Goal: Information Seeking & Learning: Learn about a topic

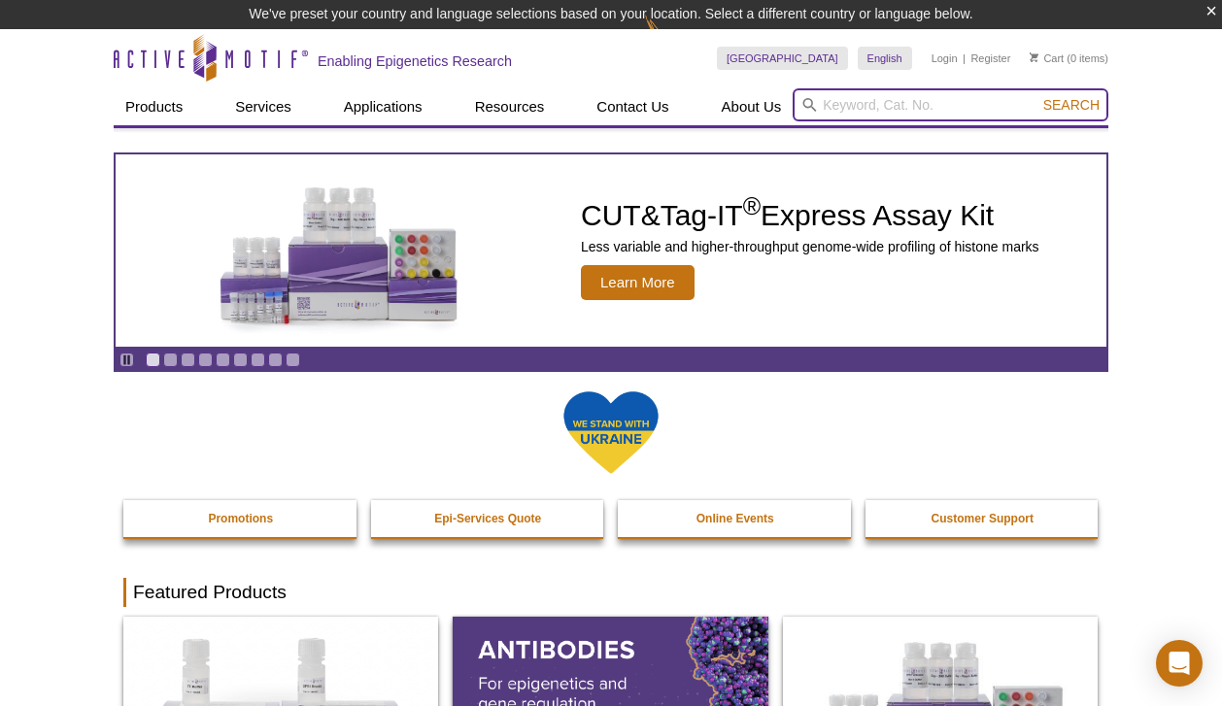
click at [956, 109] on input "search" at bounding box center [950, 104] width 316 height 33
paste input "25335"
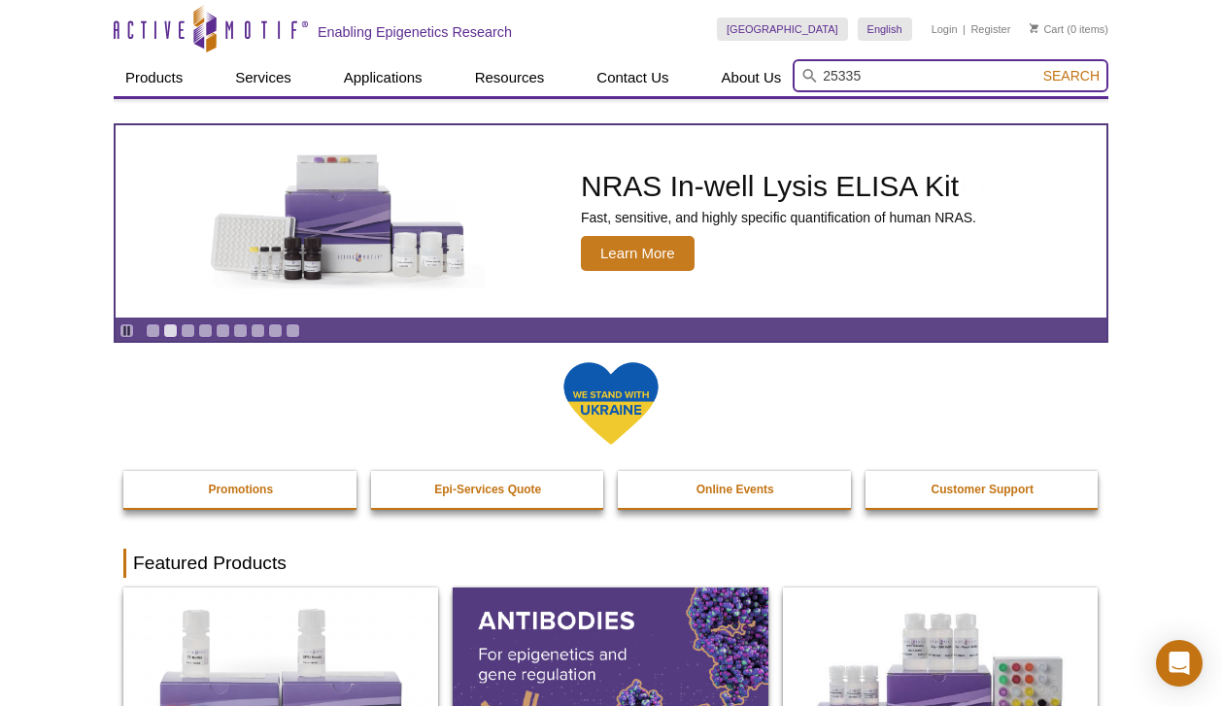
type input "25335"
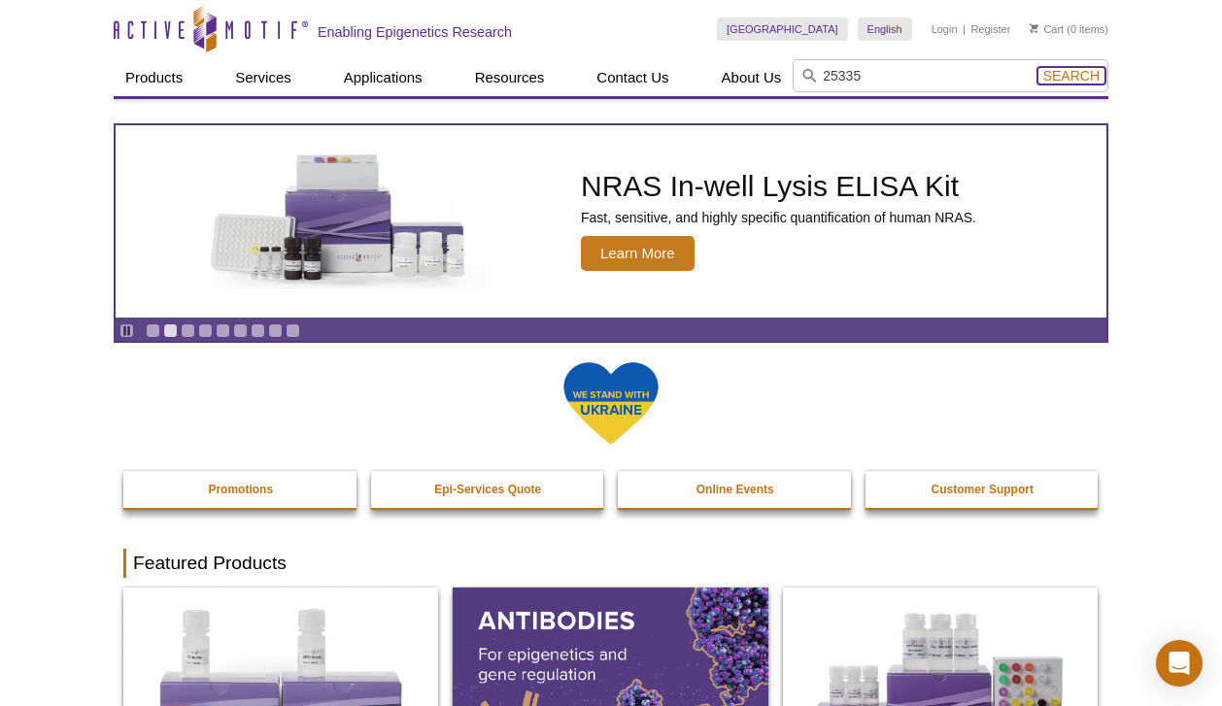
click at [1080, 69] on span "Search" at bounding box center [1071, 76] width 56 height 16
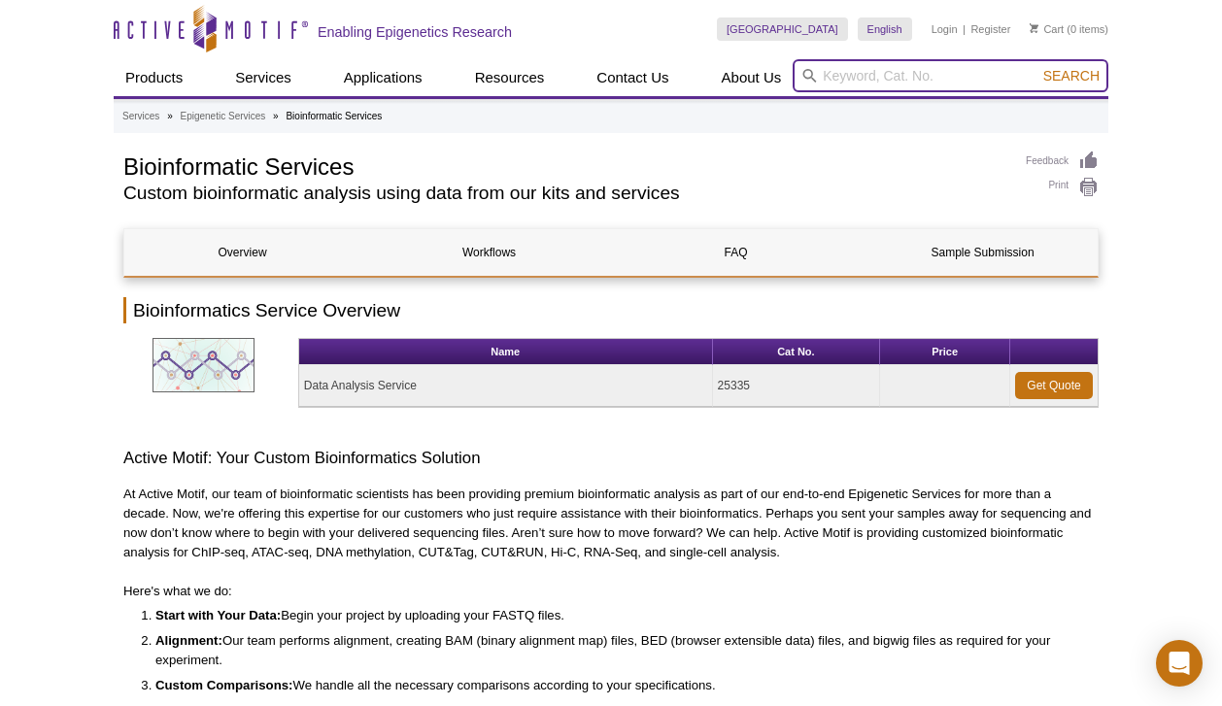
click at [894, 71] on input "search" at bounding box center [950, 75] width 316 height 33
paste input "53154"
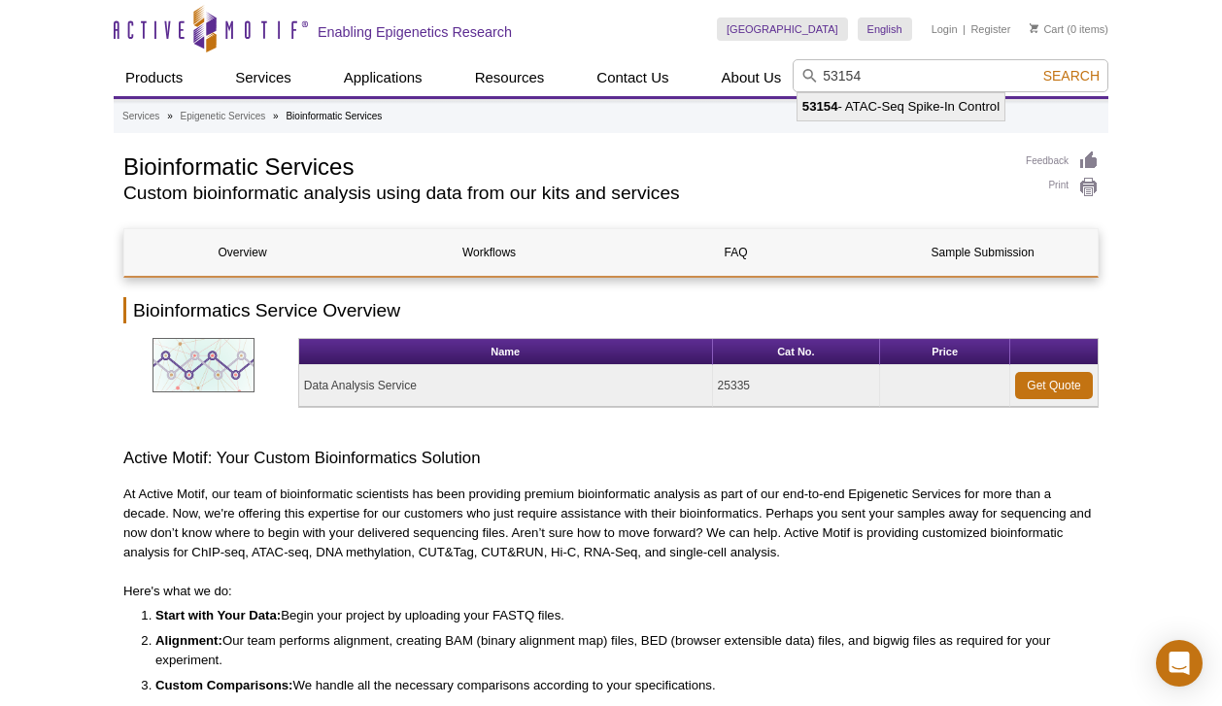
click at [910, 109] on li "53154 - ATAC-Seq Spike-In Control" at bounding box center [900, 106] width 207 height 27
type input "53154 - ATAC-Seq Spike-In Control"
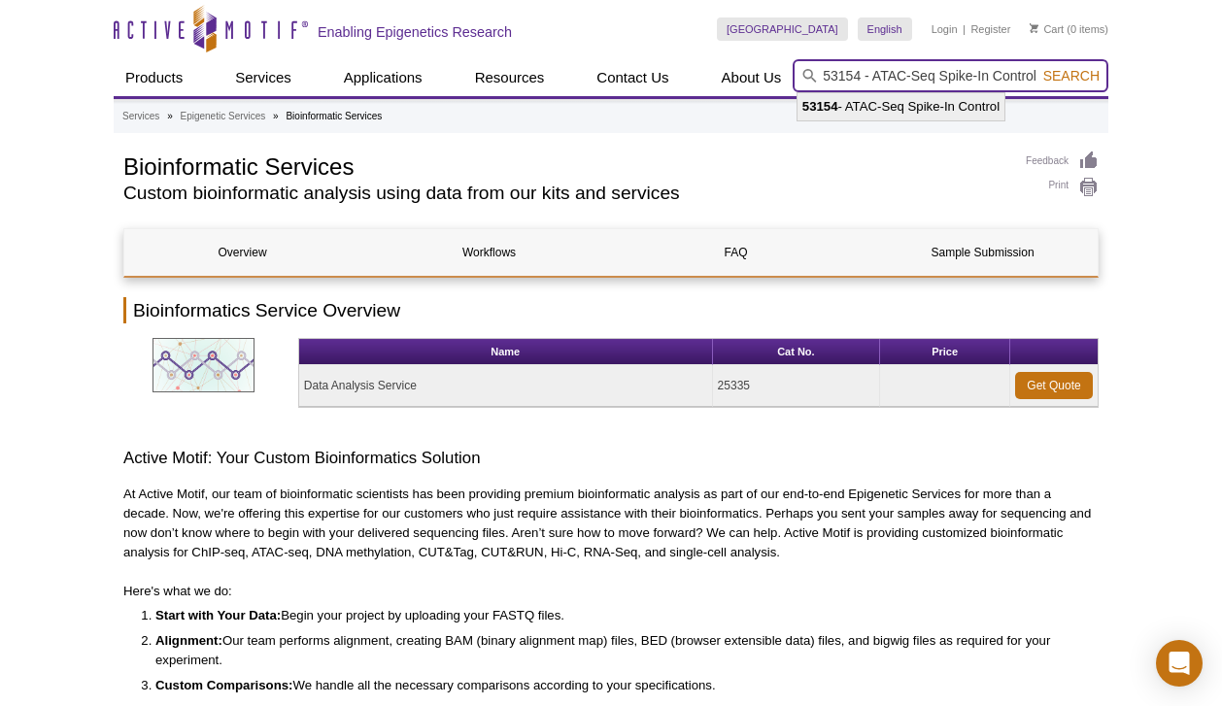
scroll to position [0, 2]
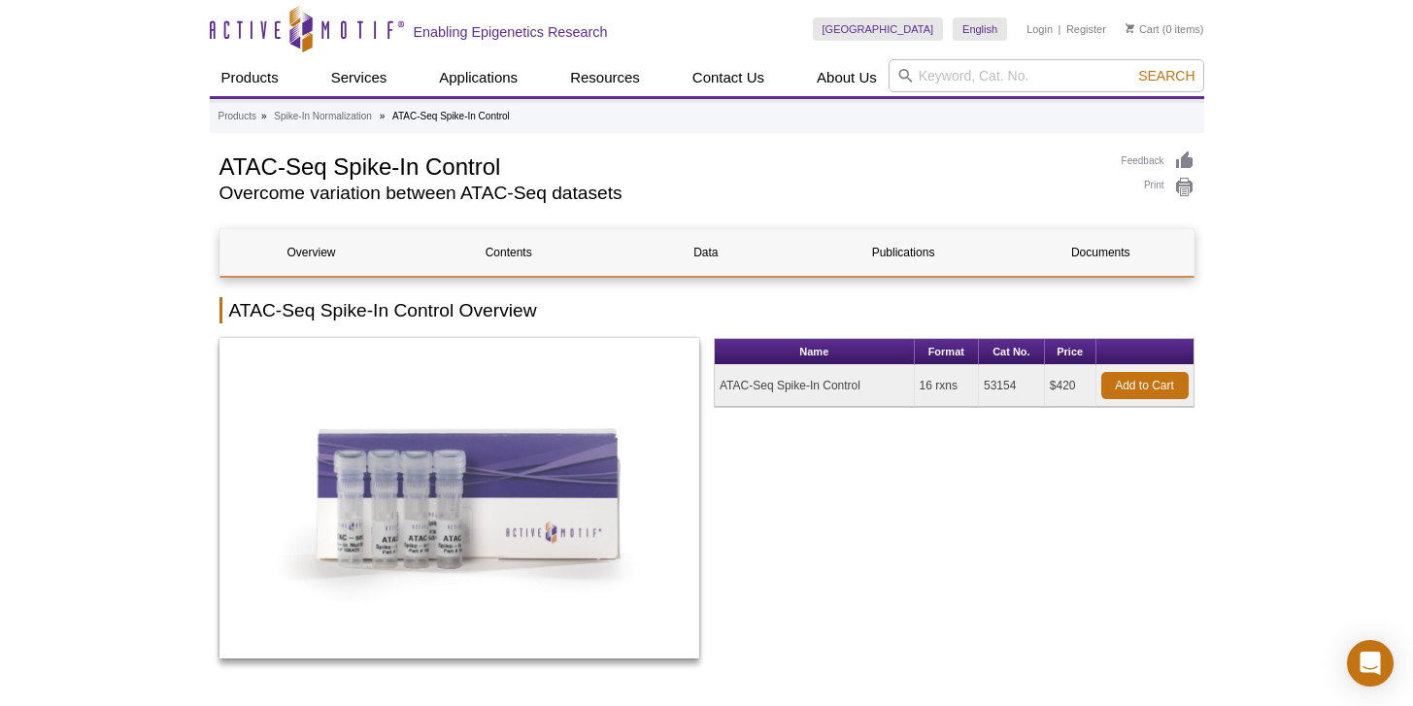
select select "[GEOGRAPHIC_DATA]"
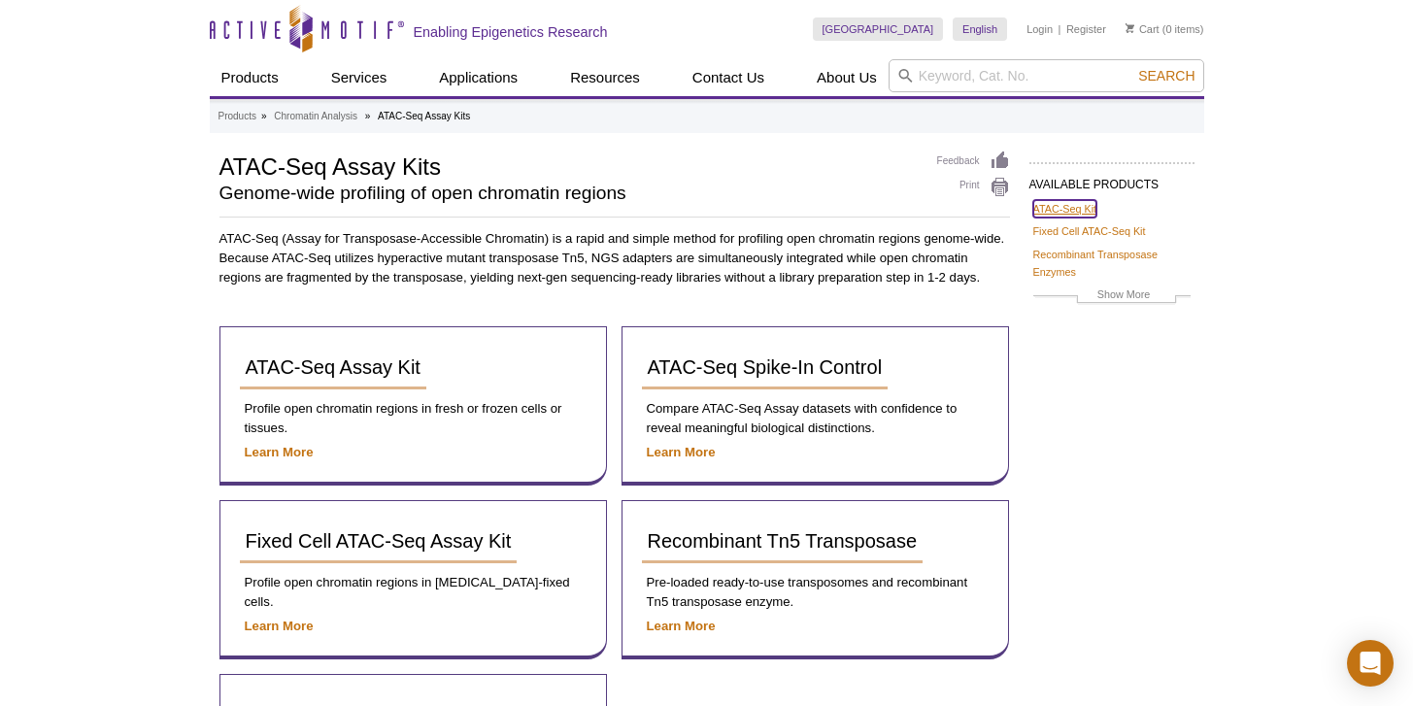
click at [1084, 210] on link "ATAC-Seq Kit" at bounding box center [1065, 208] width 64 height 17
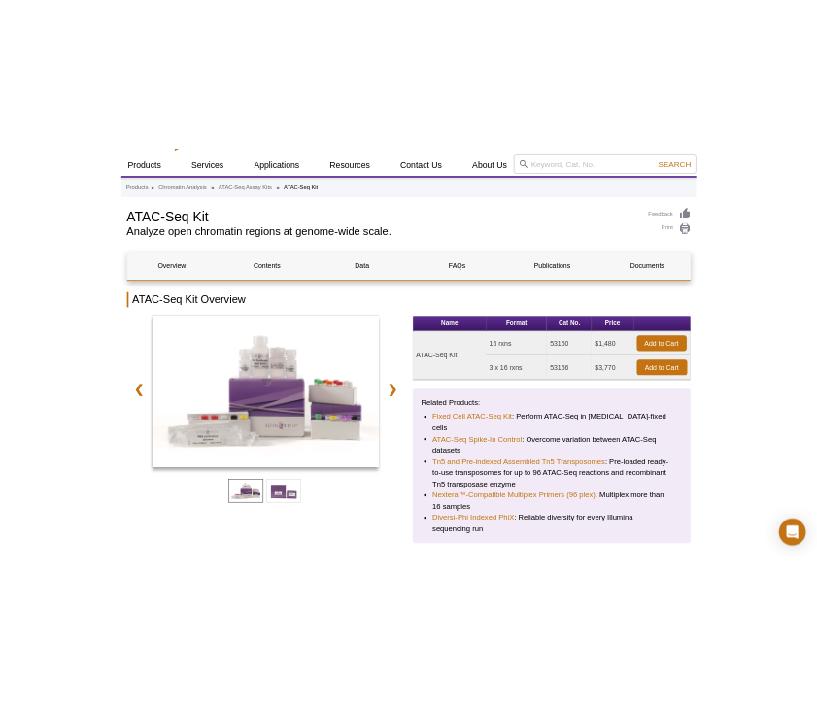
scroll to position [99, 0]
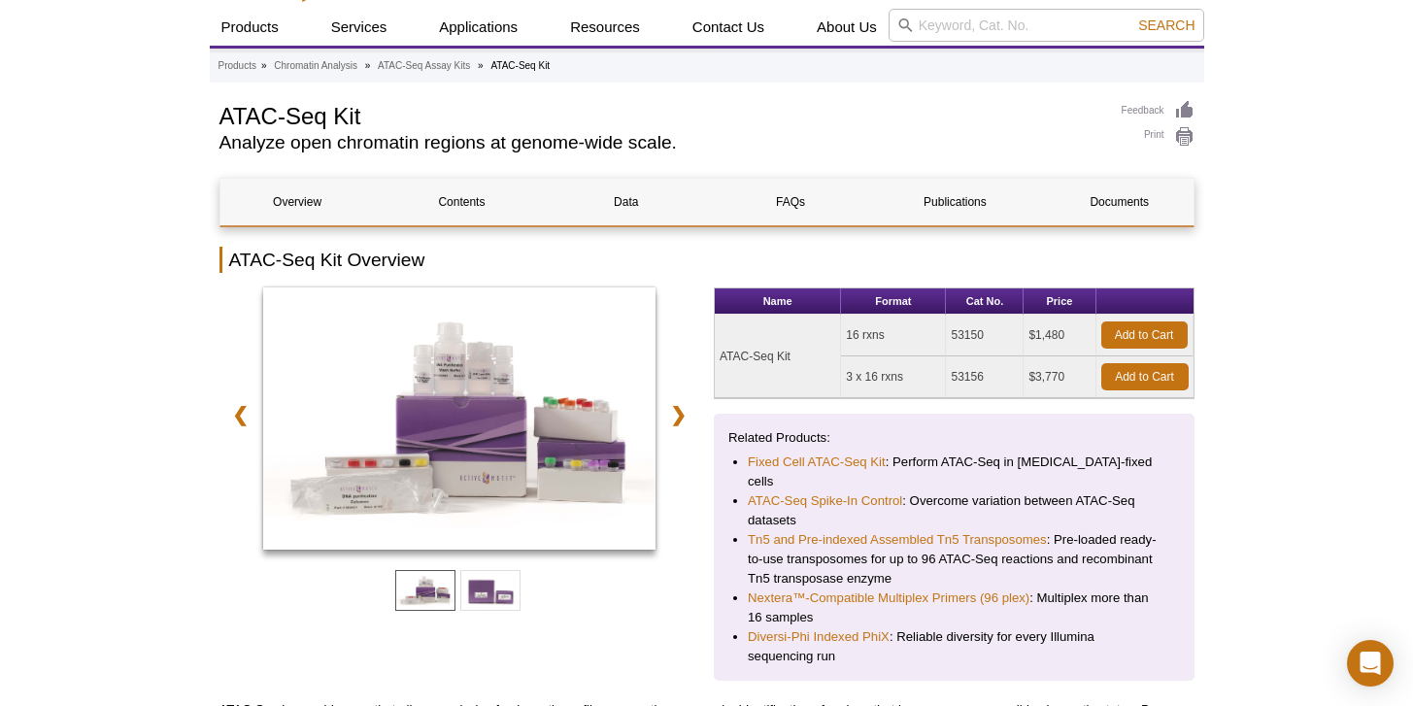
click at [846, 504] on li "ATAC-Seq Spike-In Control : Overcome variation between ATAC-Seq datasets" at bounding box center [954, 510] width 413 height 39
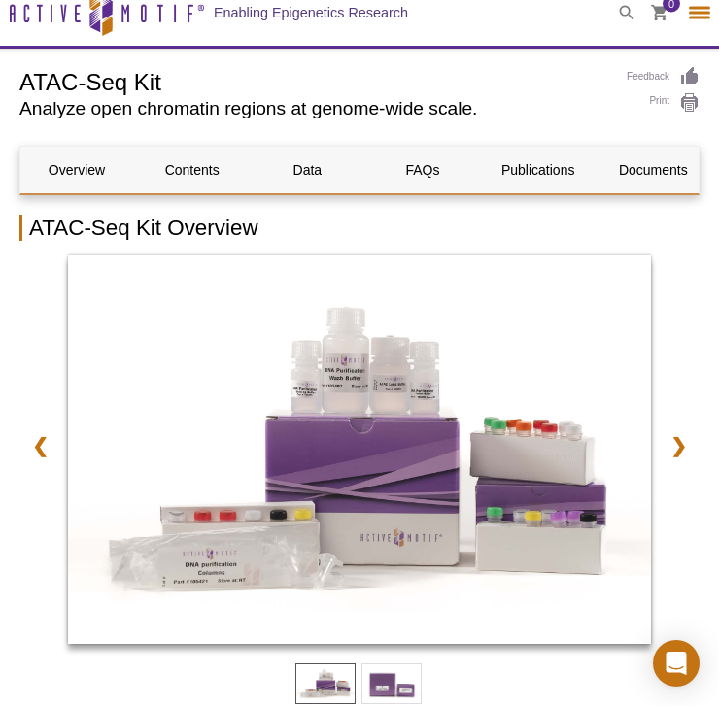
select select "[GEOGRAPHIC_DATA]"
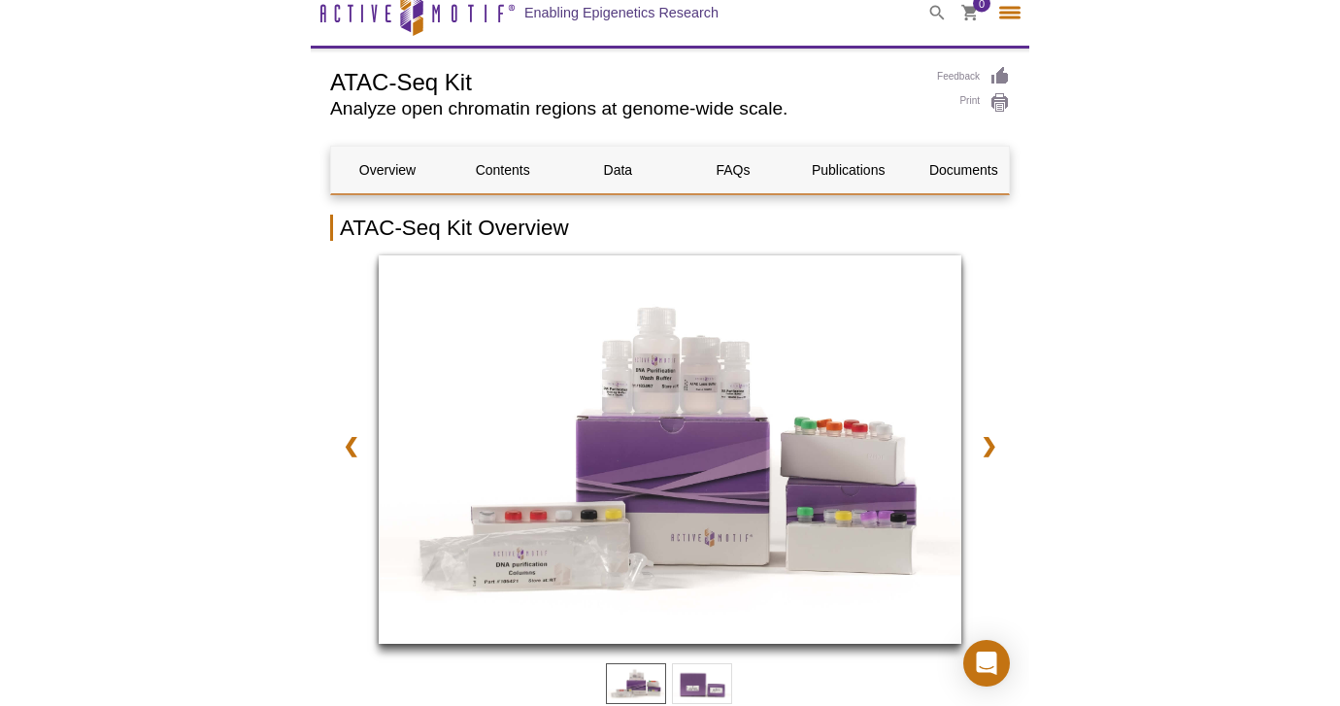
scroll to position [725, 0]
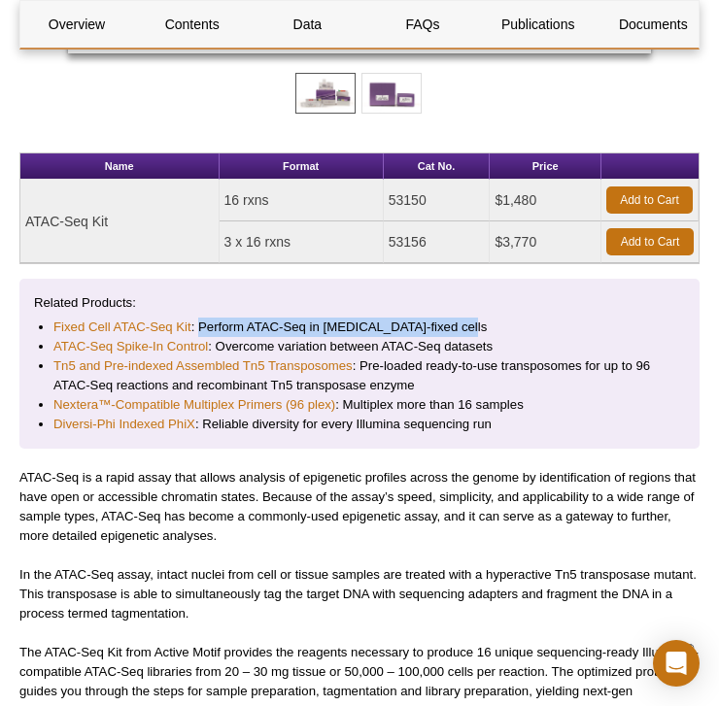
drag, startPoint x: 477, startPoint y: 324, endPoint x: 201, endPoint y: 320, distance: 275.9
click at [201, 320] on li "Fixed Cell ATAC-Seq Kit : Perform ATAC-Seq in [MEDICAL_DATA]-fixed cells" at bounding box center [359, 327] width 612 height 19
click at [512, 342] on li "ATAC-Seq Spike-In Control : Overcome variation between ATAC-Seq datasets" at bounding box center [359, 346] width 612 height 19
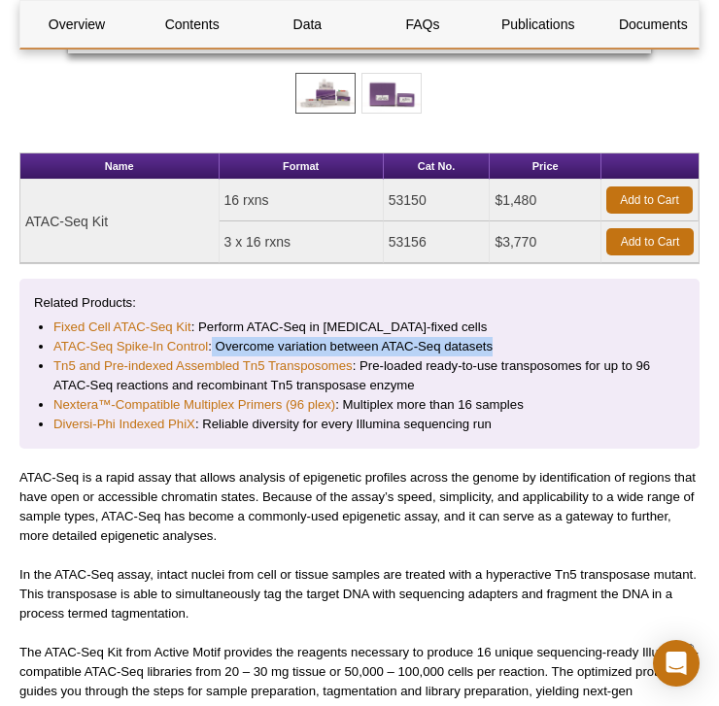
drag, startPoint x: 512, startPoint y: 342, endPoint x: 210, endPoint y: 345, distance: 302.0
click at [210, 345] on li "ATAC-Seq Spike-In Control : Overcome variation between ATAC-Seq datasets" at bounding box center [359, 346] width 612 height 19
copy li "Overcome variation between ATAC-Seq datasets"
click at [234, 347] on li "ATAC-Seq Spike-In Control : Overcome variation between ATAC-Seq datasets" at bounding box center [359, 346] width 612 height 19
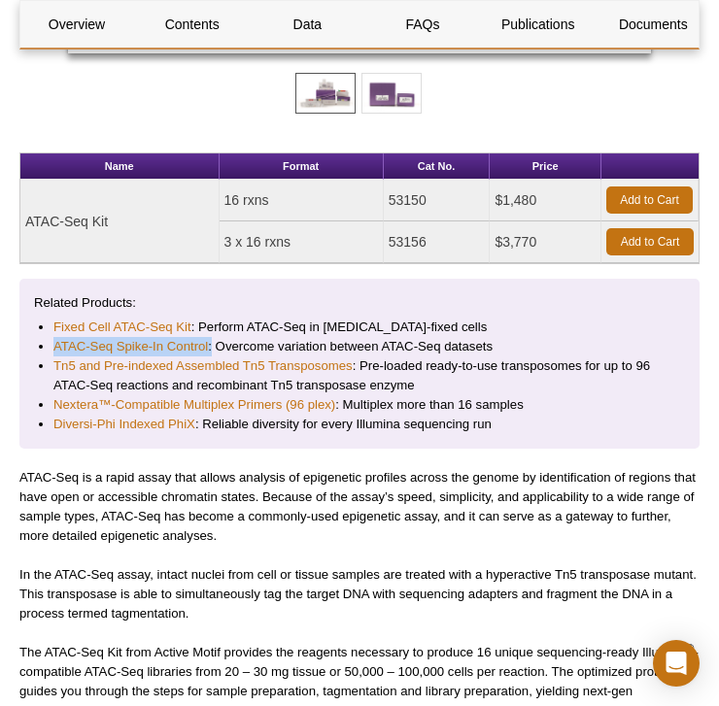
drag, startPoint x: 212, startPoint y: 346, endPoint x: 51, endPoint y: 344, distance: 161.2
click at [51, 344] on ul "Fixed Cell ATAC-Seq Kit : Perform ATAC-Seq in [MEDICAL_DATA]-fixed cells ATAC-S…" at bounding box center [349, 376] width 631 height 117
copy li "ATAC-Seq Spike-In Control :"
drag, startPoint x: 19, startPoint y: 352, endPoint x: 67, endPoint y: 345, distance: 48.1
click at [19, 352] on div "Related Products: Fixed Cell ATAC-Seq Kit : Perform ATAC-Seq in [MEDICAL_DATA]-…" at bounding box center [359, 364] width 680 height 170
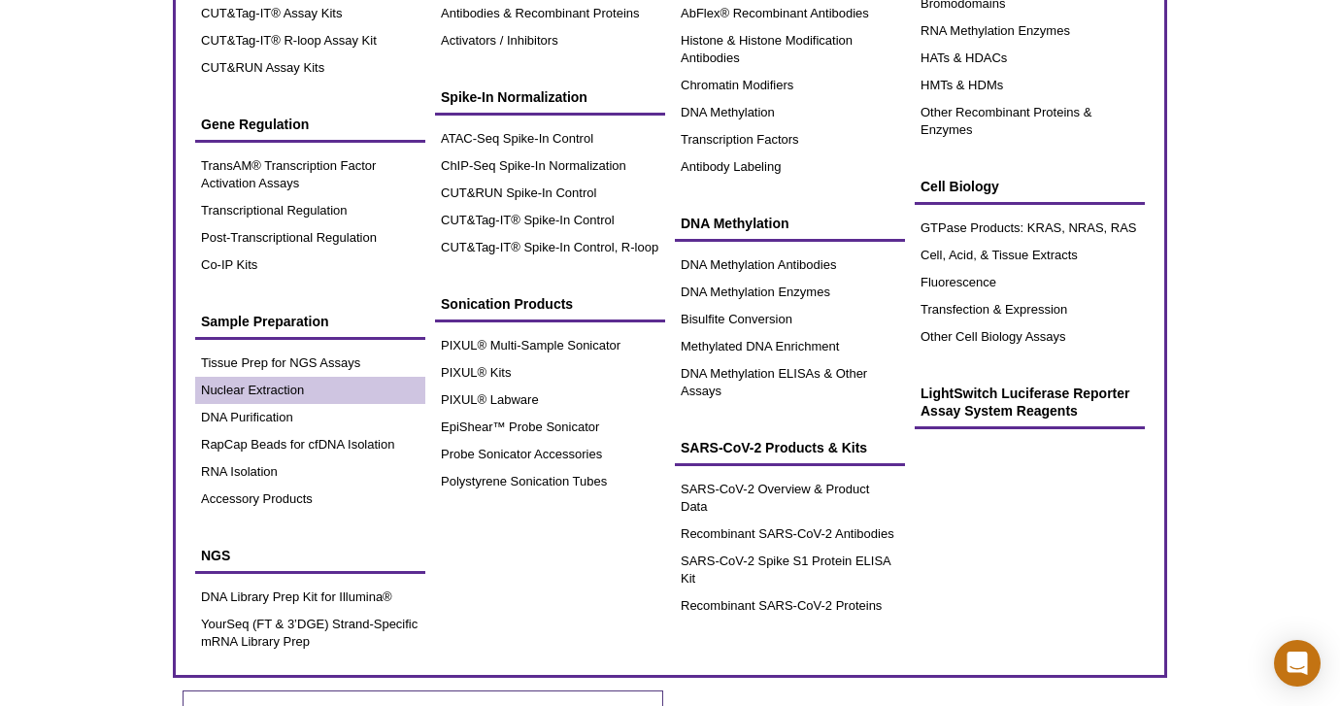
scroll to position [328, 0]
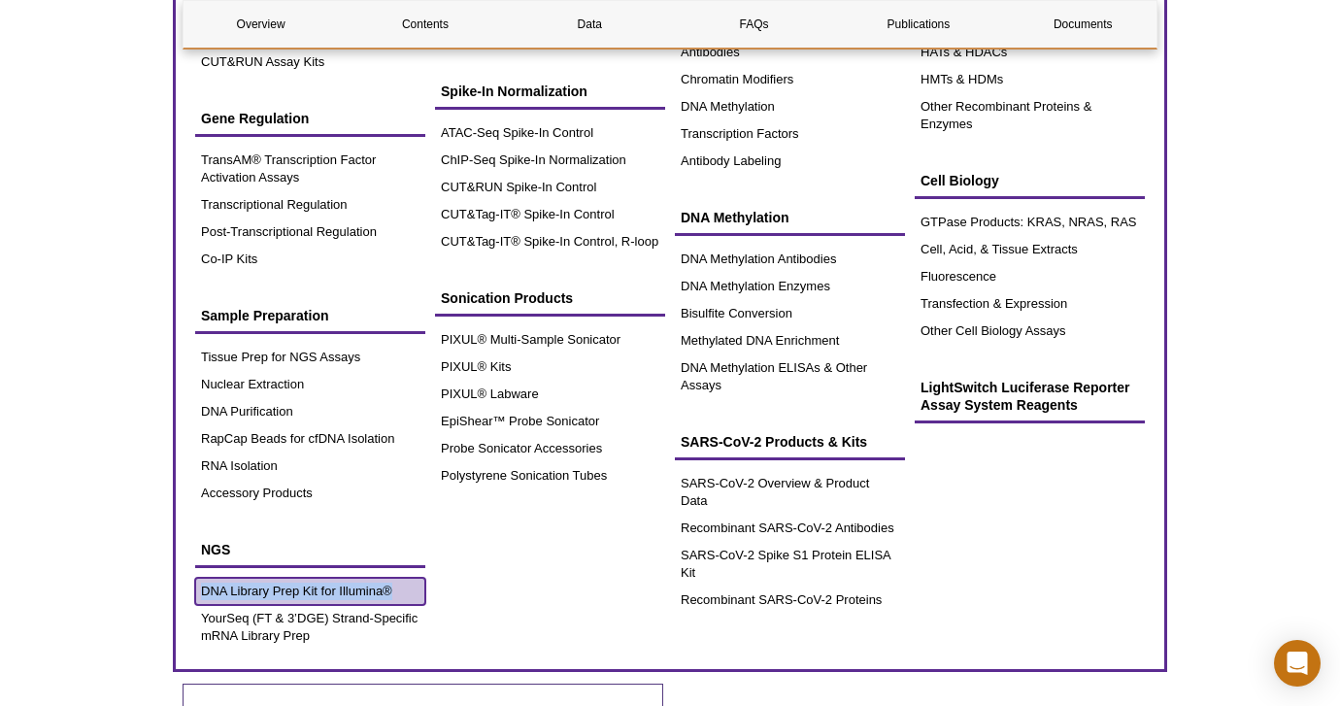
click at [248, 584] on link "DNA Library Prep Kit for Illumina®" at bounding box center [310, 591] width 230 height 27
